Goal: Check status

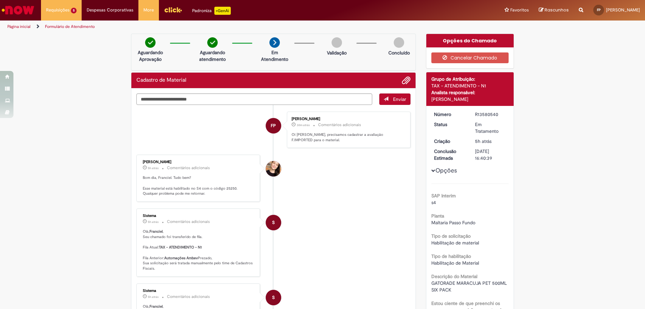
click at [219, 96] on textarea "Digite sua mensagem aqui..." at bounding box center [254, 98] width 236 height 11
type textarea "*********"
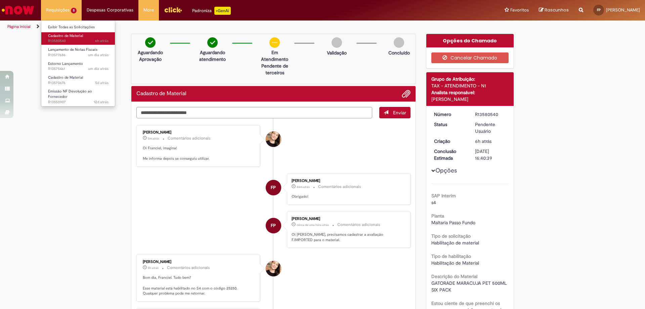
click at [63, 36] on span "Cadastro de Material" at bounding box center [65, 35] width 35 height 5
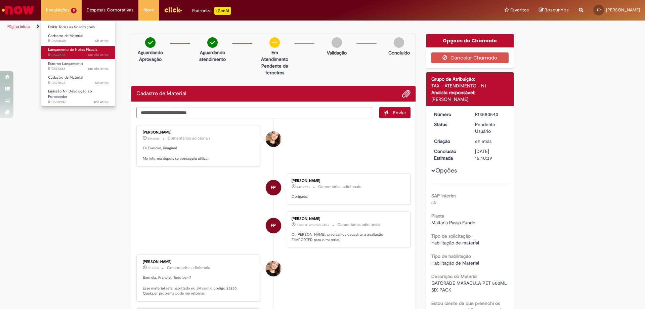
click at [68, 57] on span "um dia atrás um dia atrás R13577686" at bounding box center [78, 54] width 60 height 5
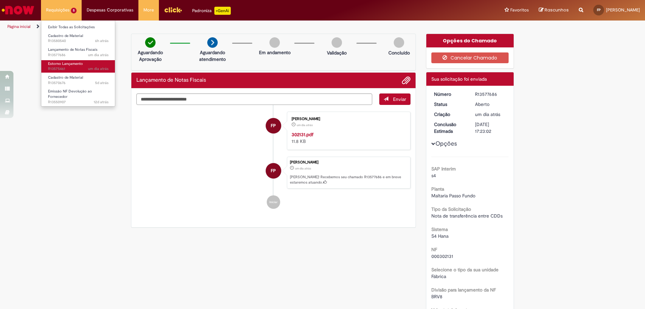
click at [71, 66] on span "Estorno Lançamento" at bounding box center [65, 63] width 35 height 5
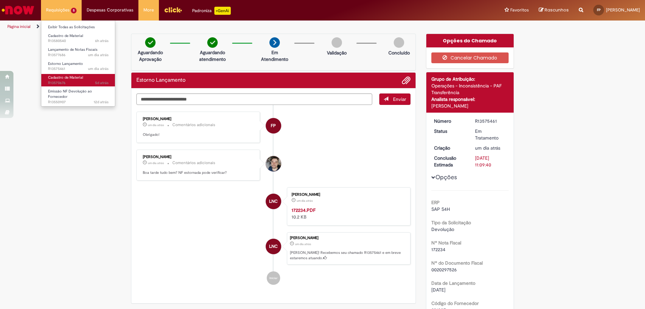
click at [73, 80] on span "5d atrás 5 dias atrás R13570676" at bounding box center [78, 82] width 60 height 5
